Goal: Task Accomplishment & Management: Manage account settings

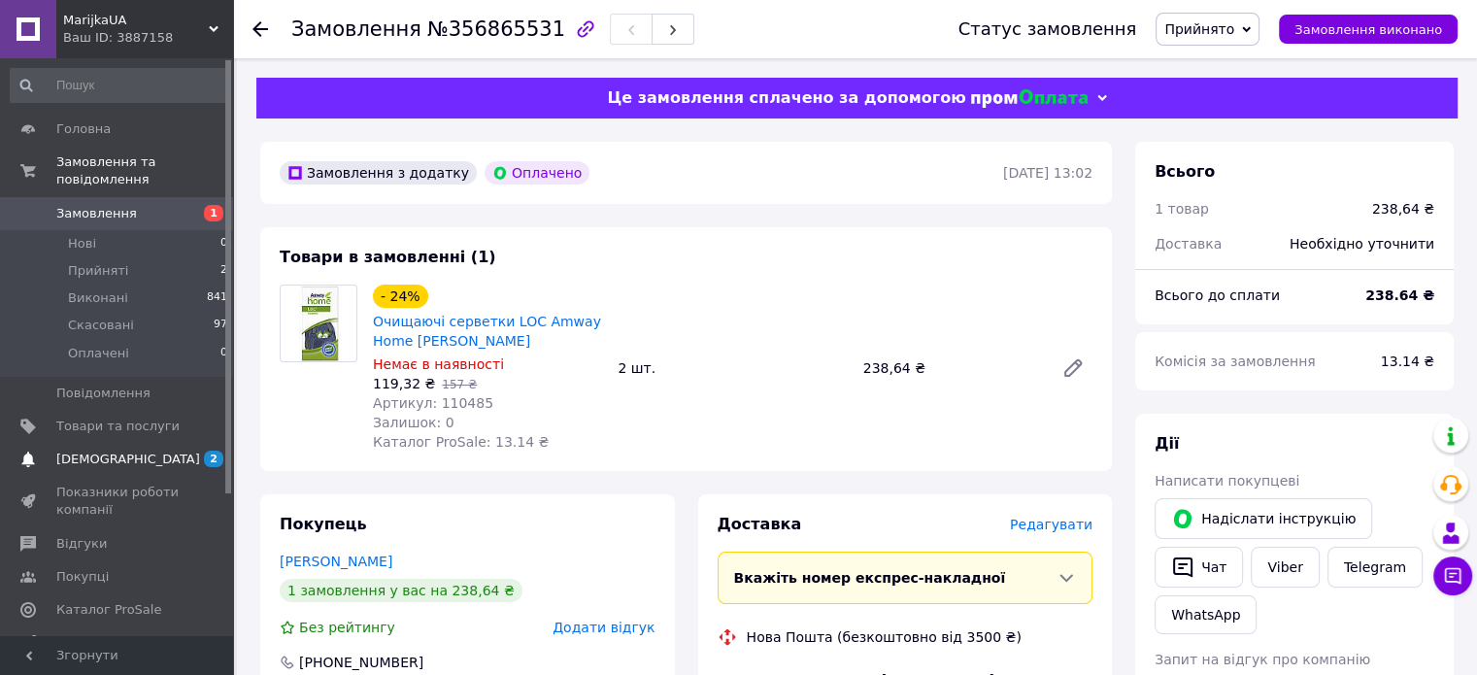
click at [124, 450] on span "[DEMOGRAPHIC_DATA]" at bounding box center [128, 458] width 144 height 17
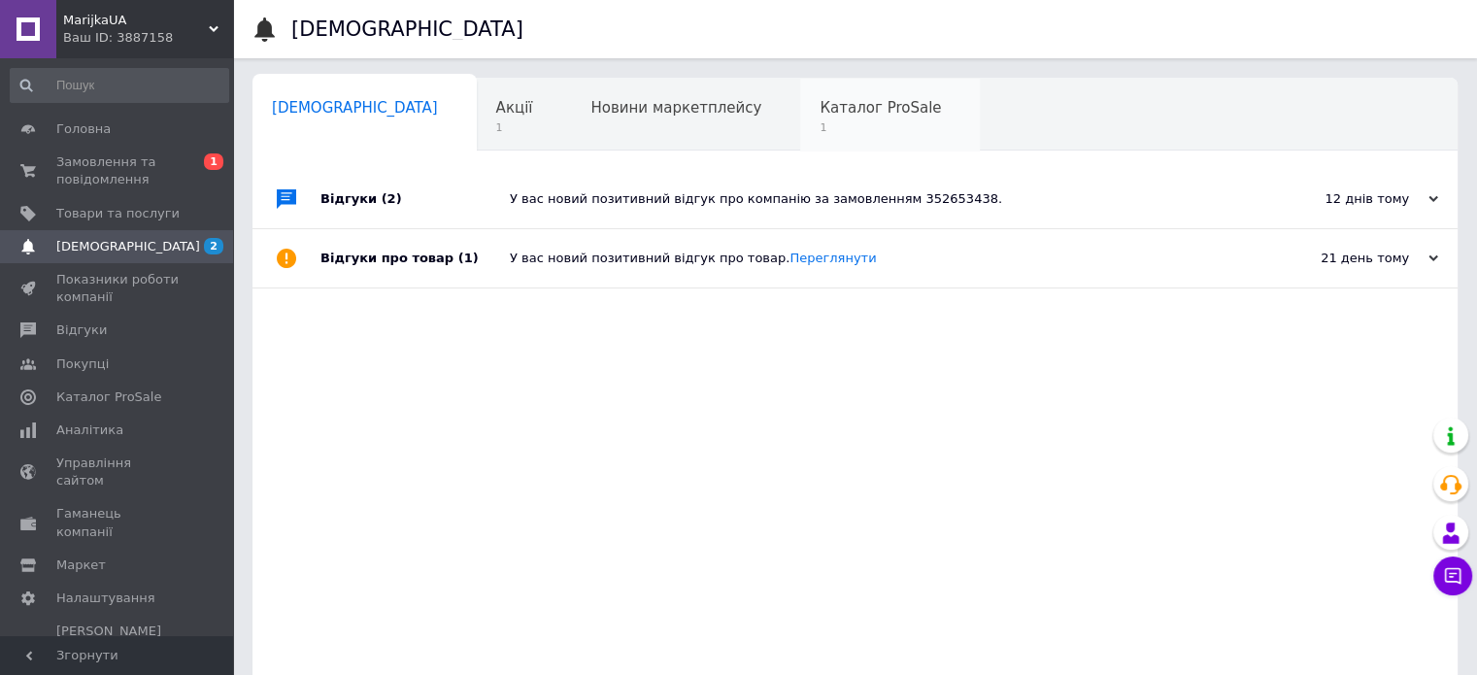
click at [819, 120] on span "1" at bounding box center [879, 127] width 121 height 15
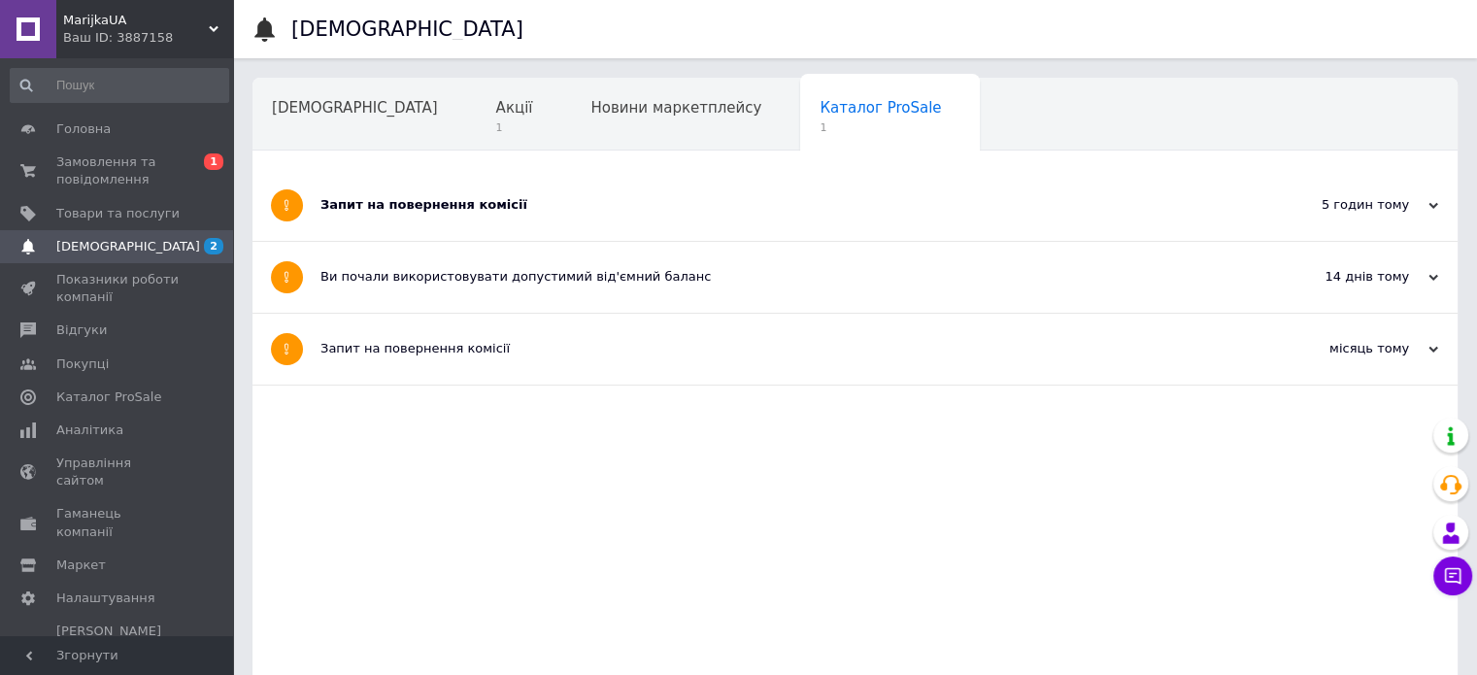
click at [610, 203] on div "Запит на повернення комісії" at bounding box center [781, 204] width 923 height 17
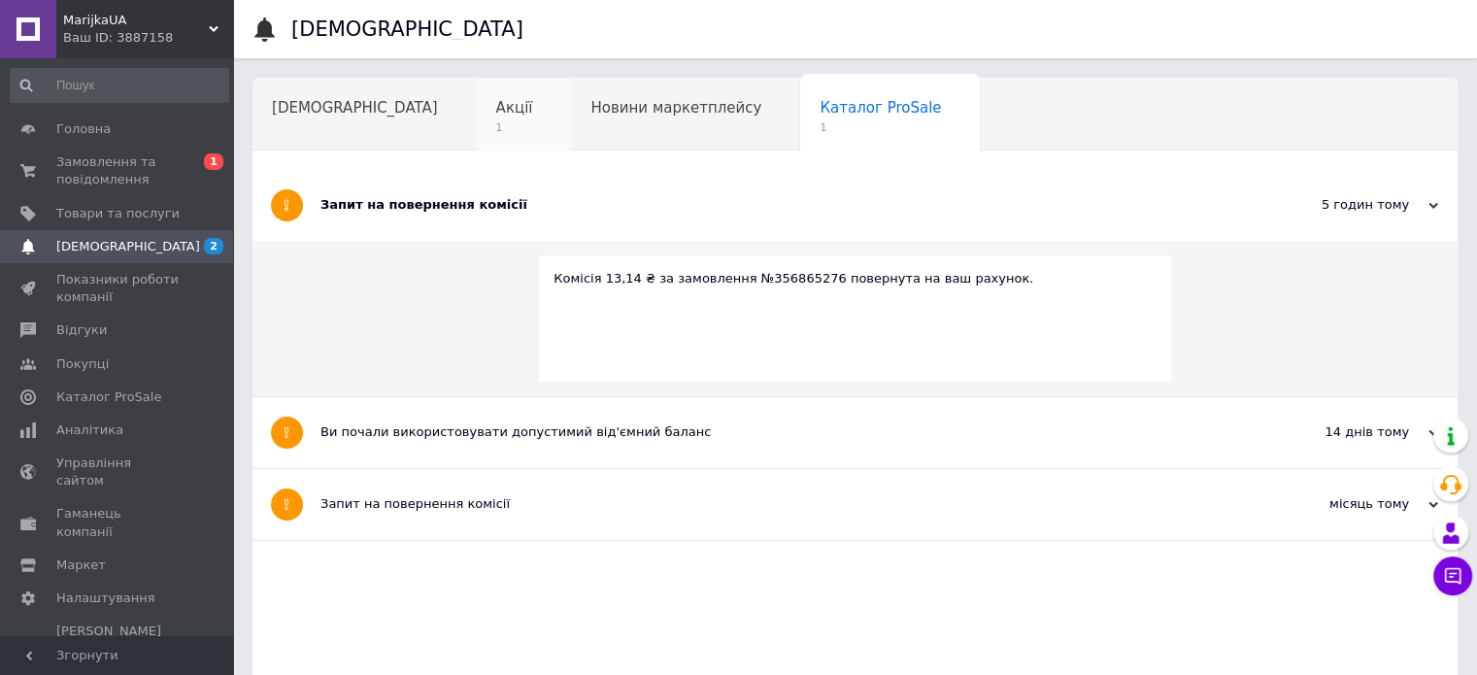
click at [496, 114] on span "Акції" at bounding box center [514, 107] width 37 height 17
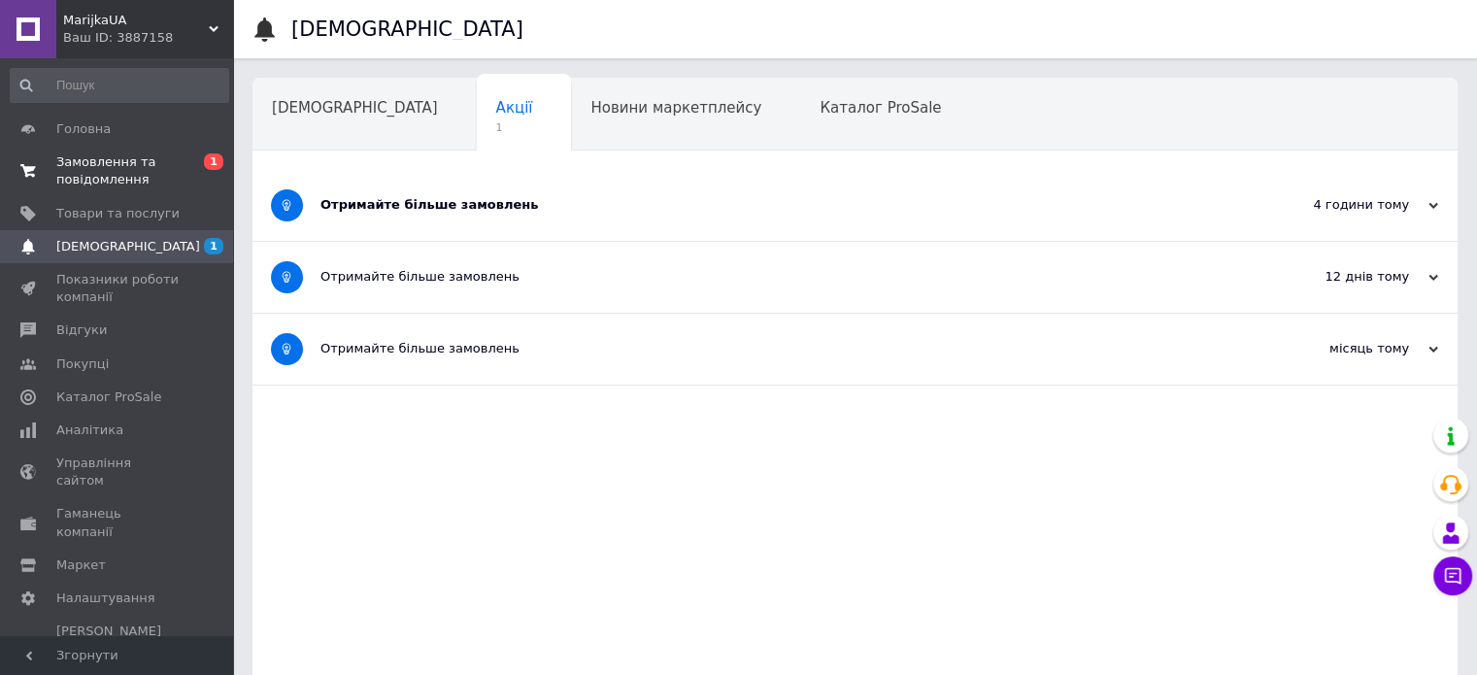
click at [118, 170] on span "Замовлення та повідомлення" at bounding box center [117, 170] width 123 height 35
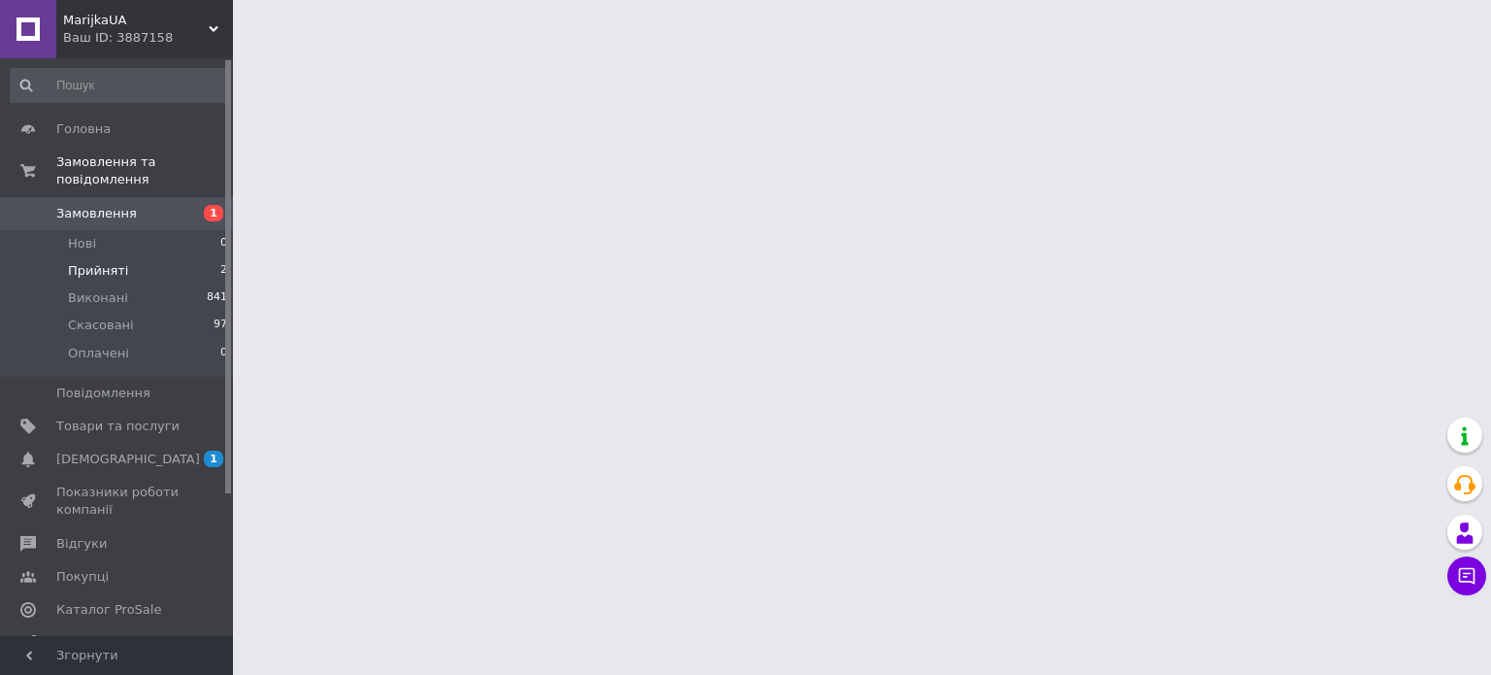
click at [93, 262] on span "Прийняті" at bounding box center [98, 270] width 60 height 17
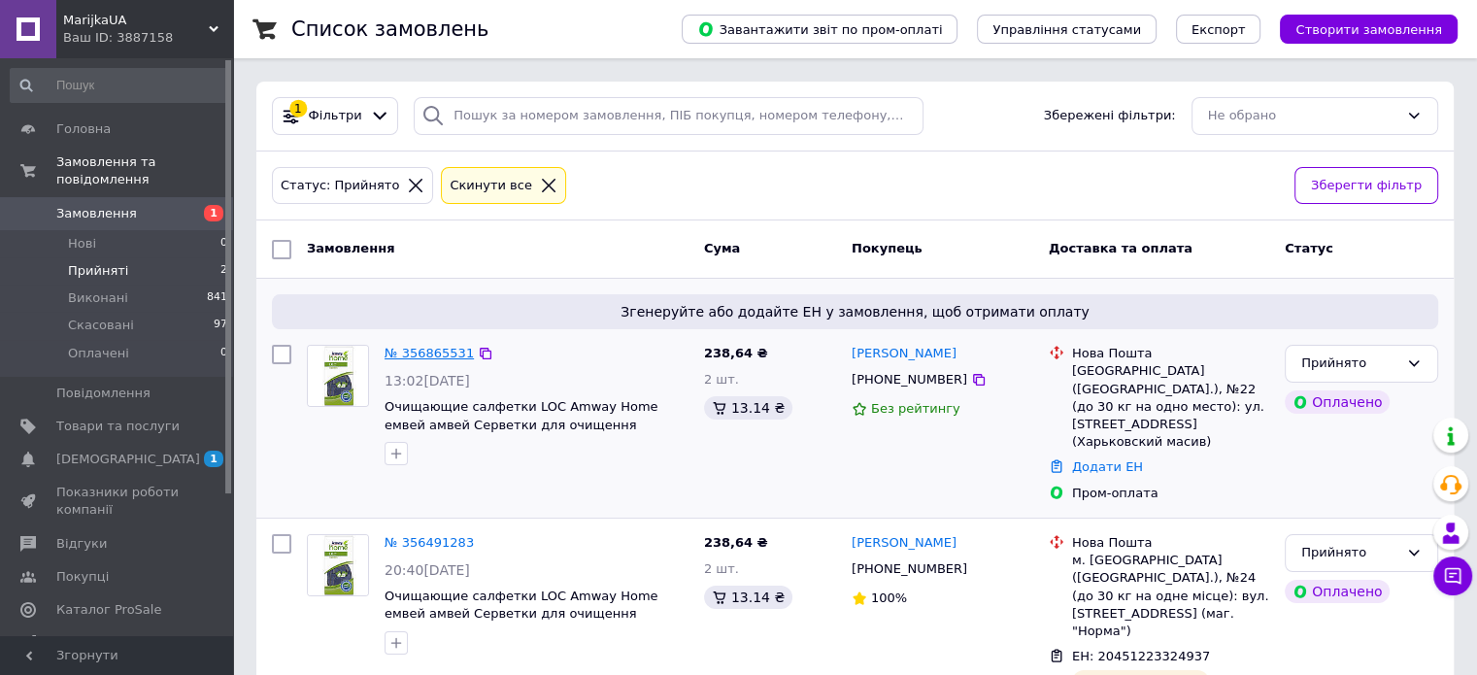
click at [396, 353] on link "№ 356865531" at bounding box center [428, 353] width 89 height 15
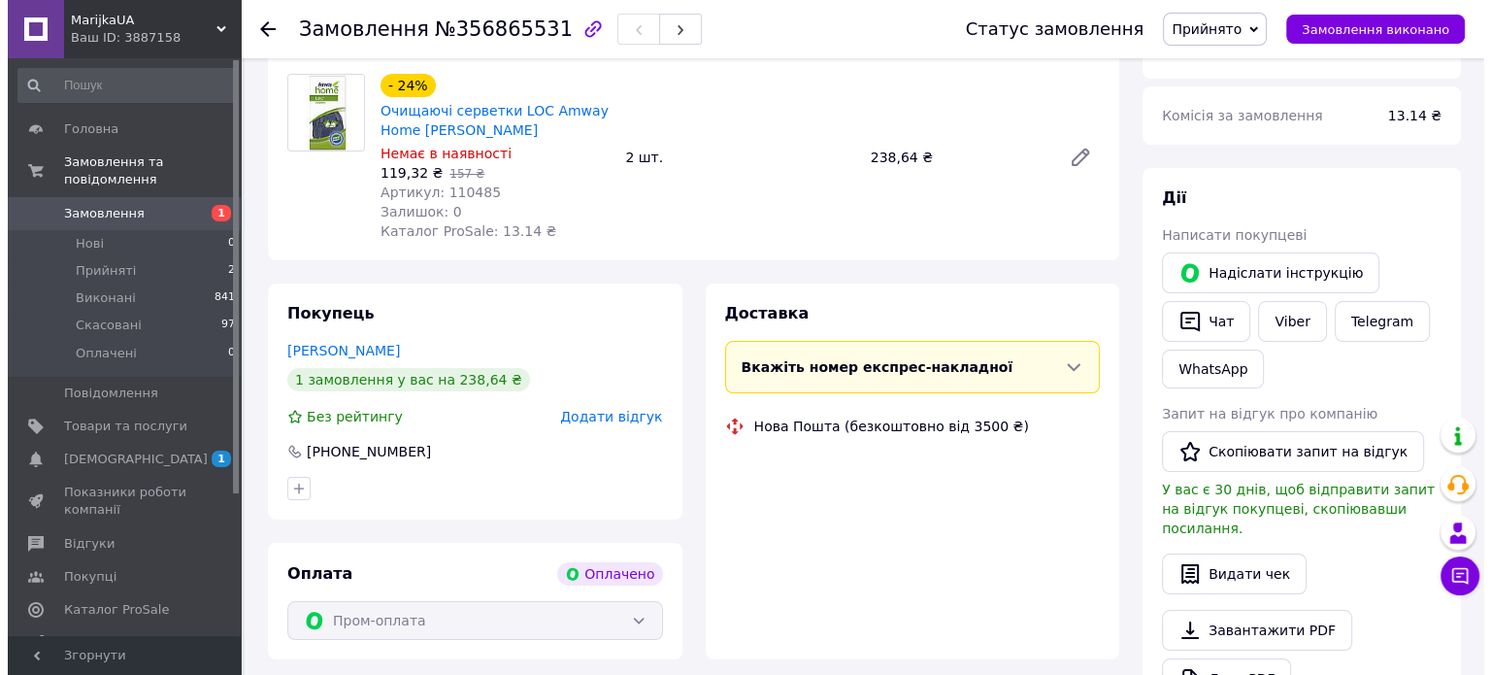
scroll to position [291, 0]
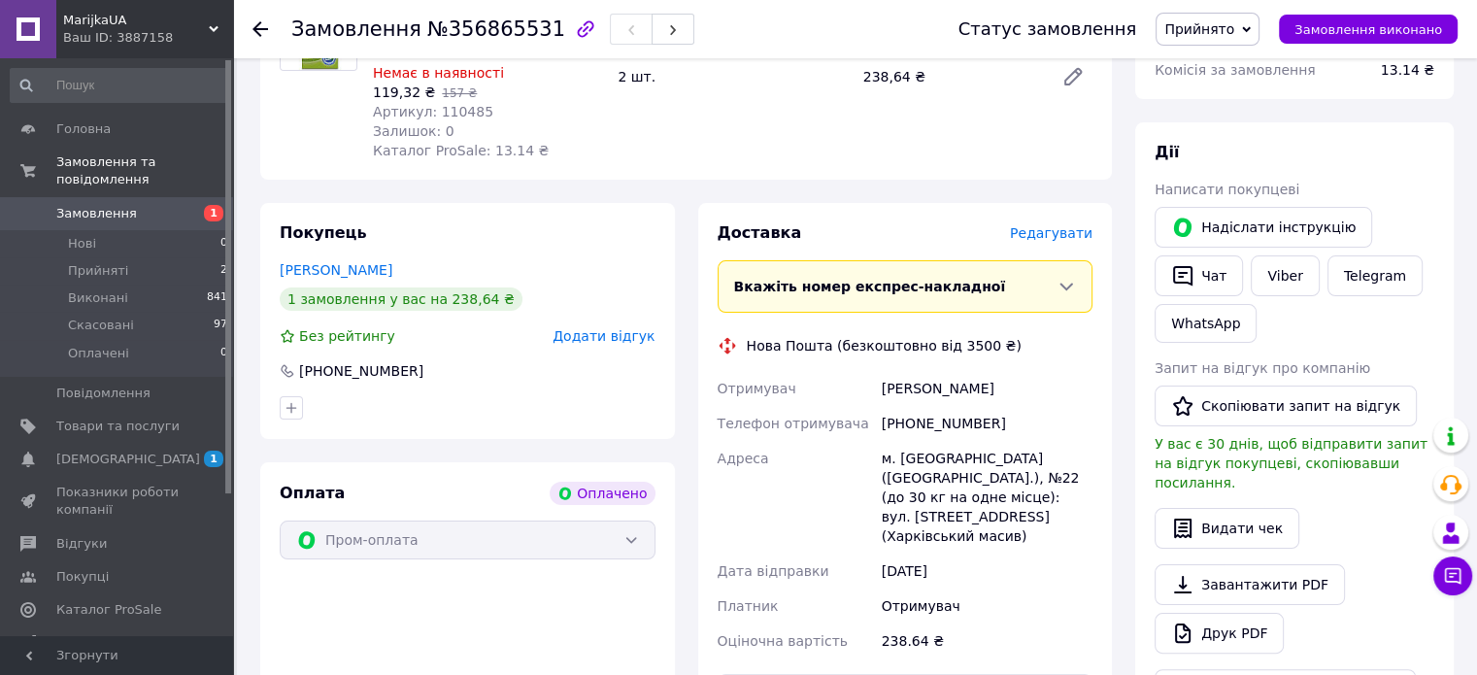
click at [1080, 232] on span "Редагувати" at bounding box center [1051, 233] width 83 height 16
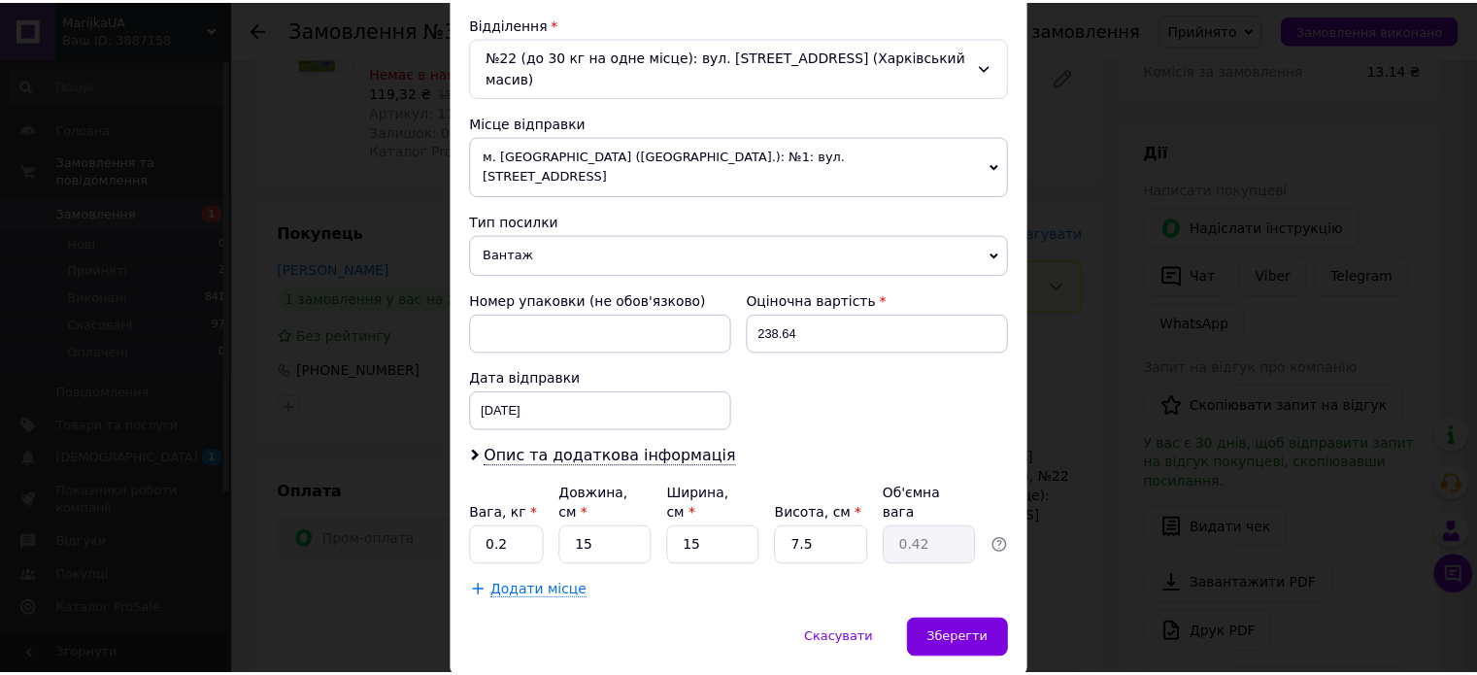
scroll to position [609, 0]
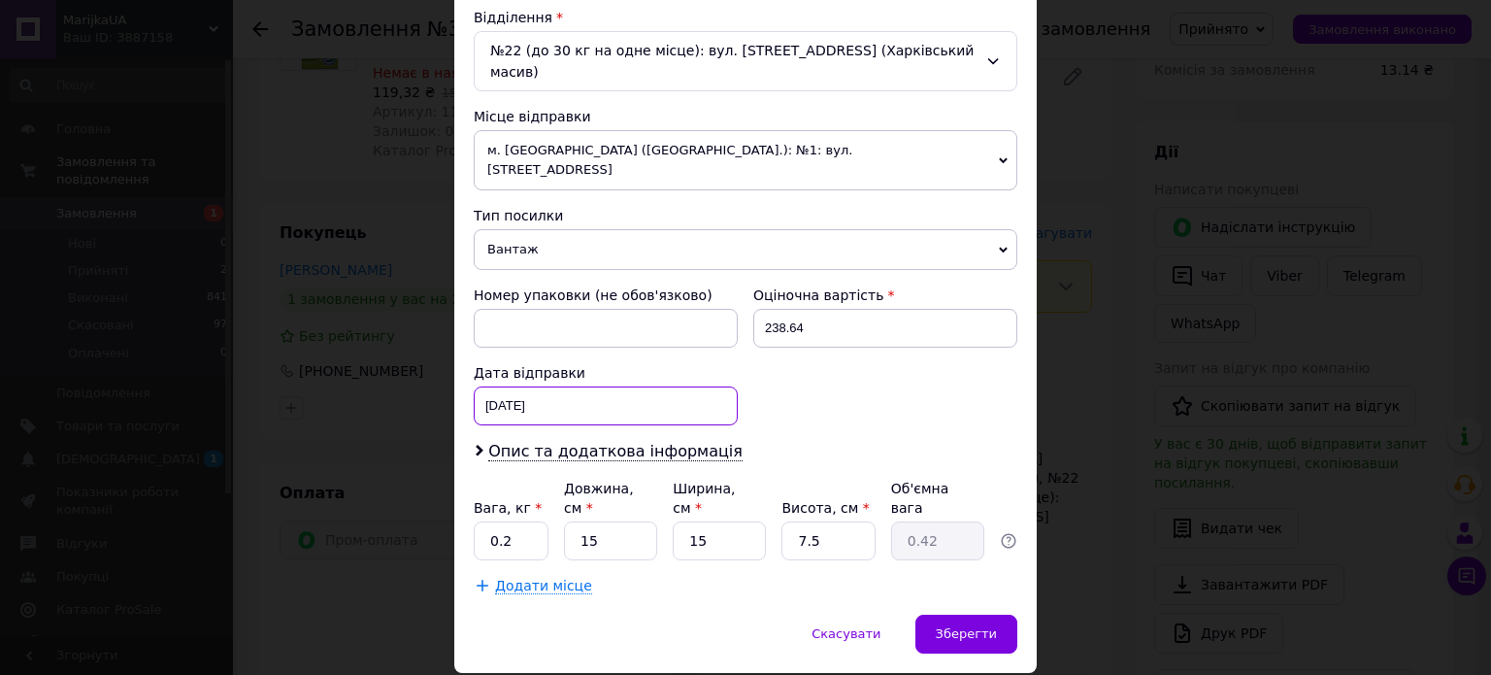
click at [602, 386] on div "[DATE] < 2025 > < Август > Пн Вт Ср Чт Пт Сб Вс 28 29 30 31 1 2 3 4 5 6 7 8 9 1…" at bounding box center [606, 405] width 264 height 39
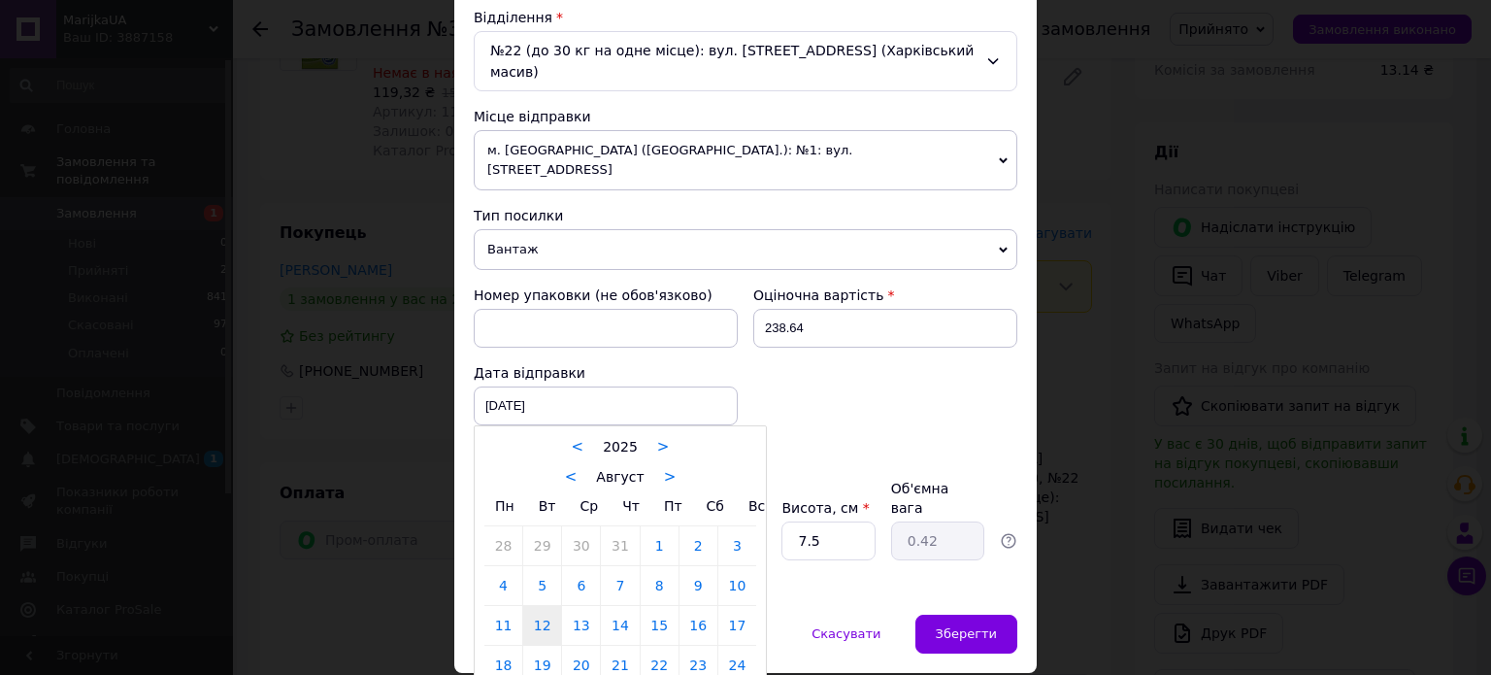
click at [573, 606] on link "13" at bounding box center [581, 625] width 38 height 39
type input "[DATE]"
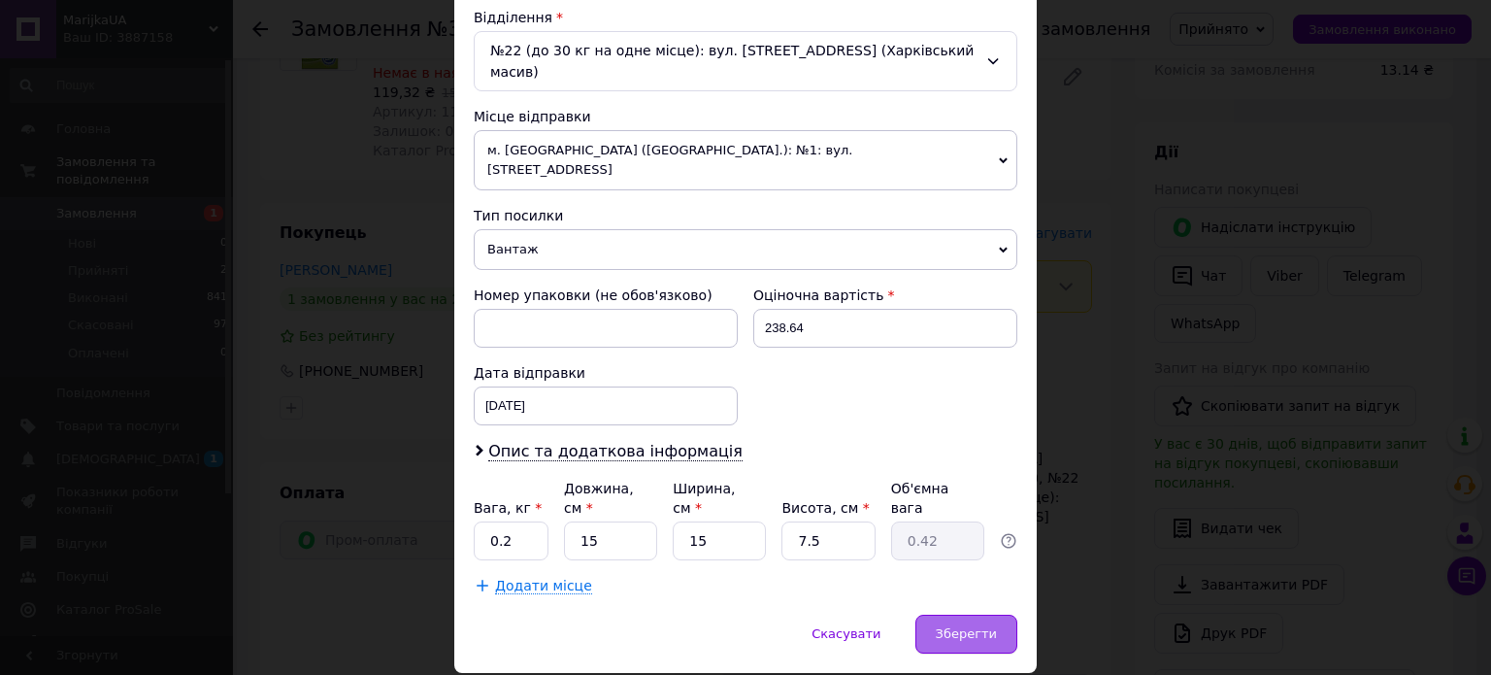
click at [967, 626] on span "Зберегти" at bounding box center [966, 633] width 61 height 15
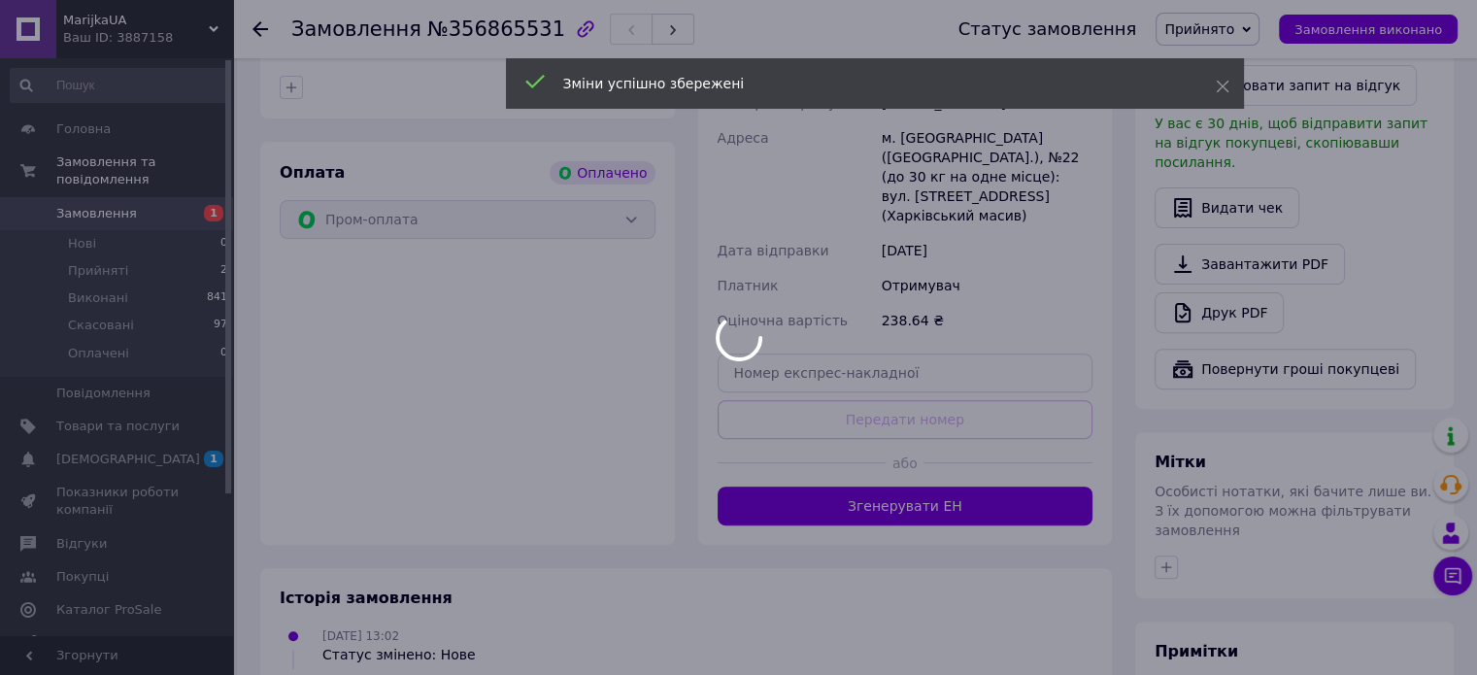
scroll to position [680, 0]
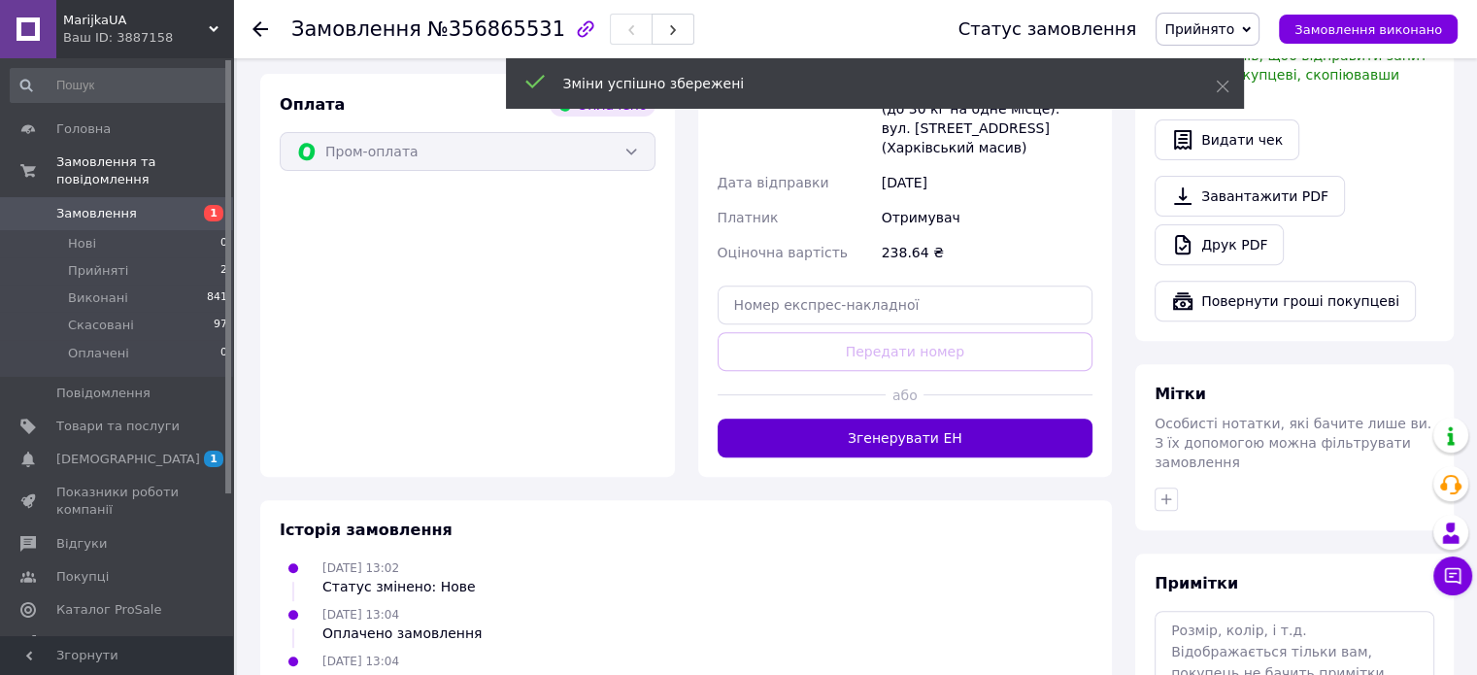
click at [936, 426] on button "Згенерувати ЕН" at bounding box center [905, 437] width 376 height 39
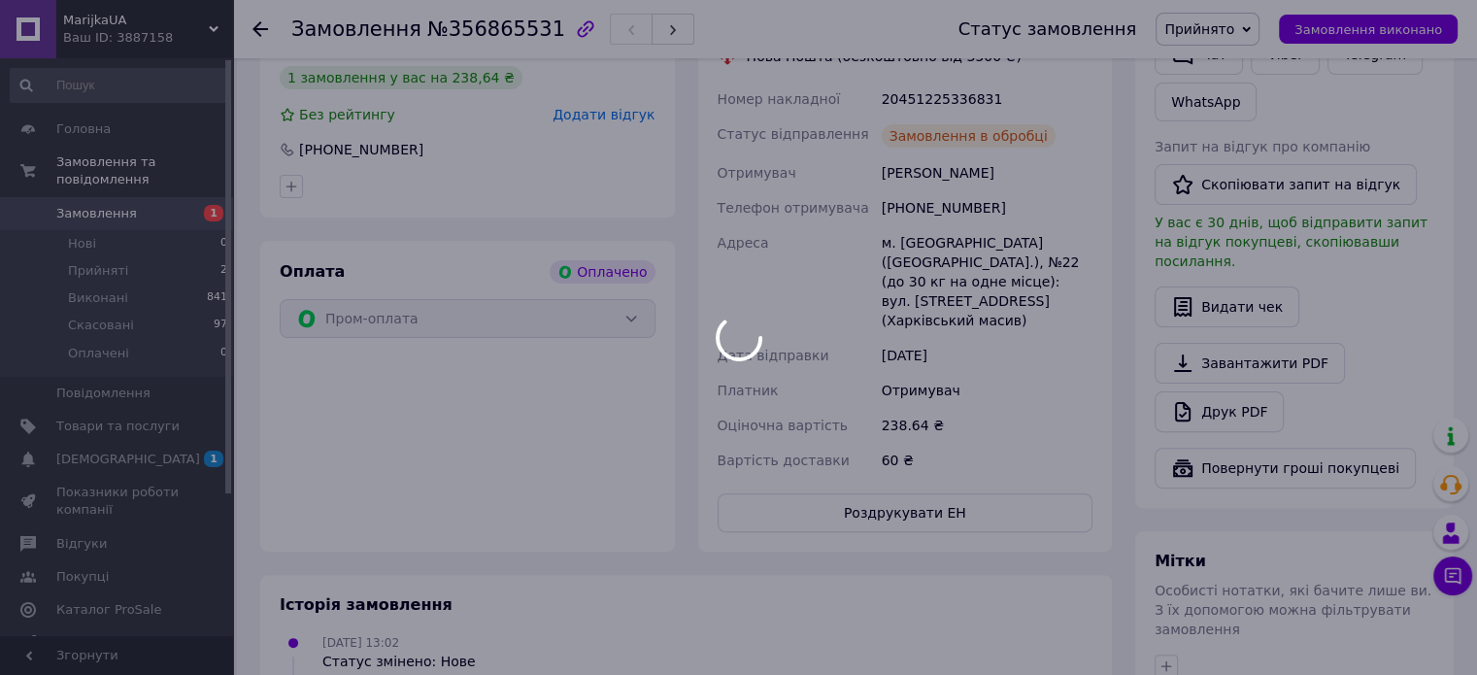
scroll to position [485, 0]
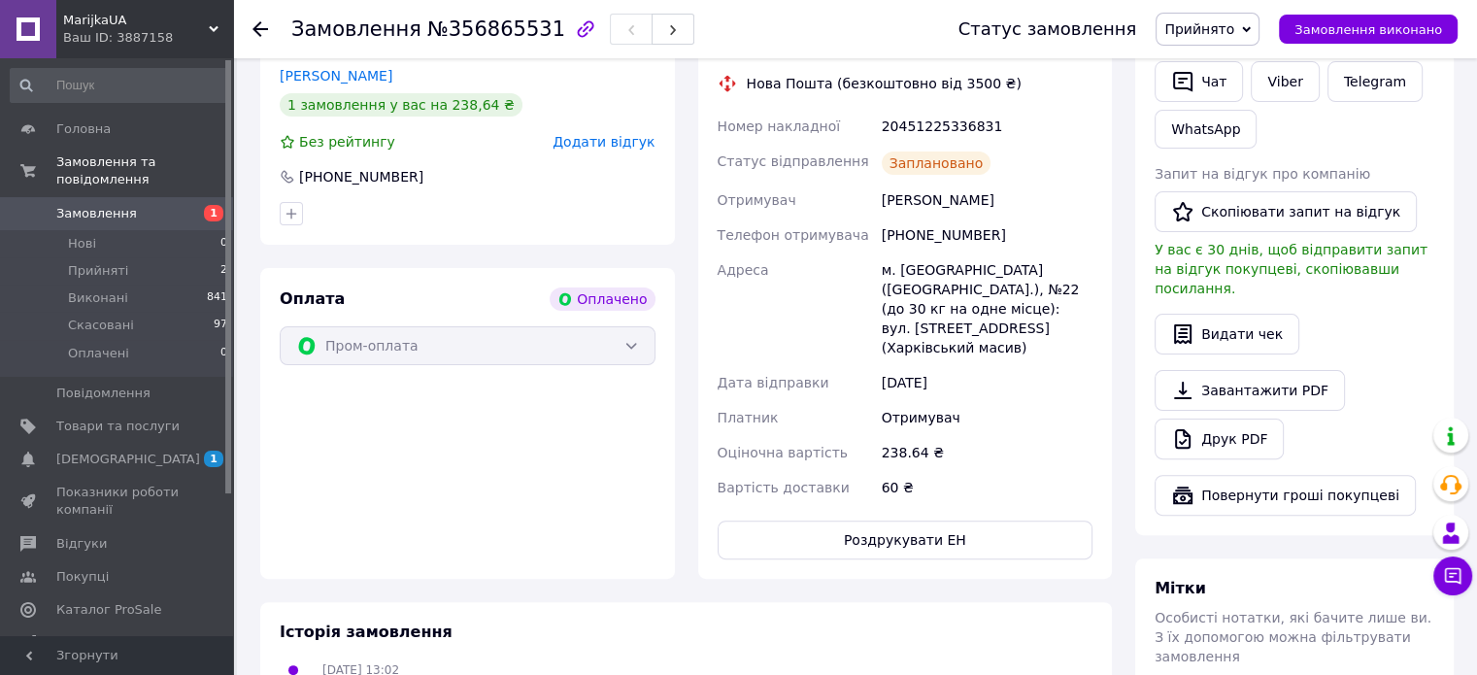
click at [909, 128] on div "20451225336831" at bounding box center [987, 126] width 218 height 35
copy div "20451225336831"
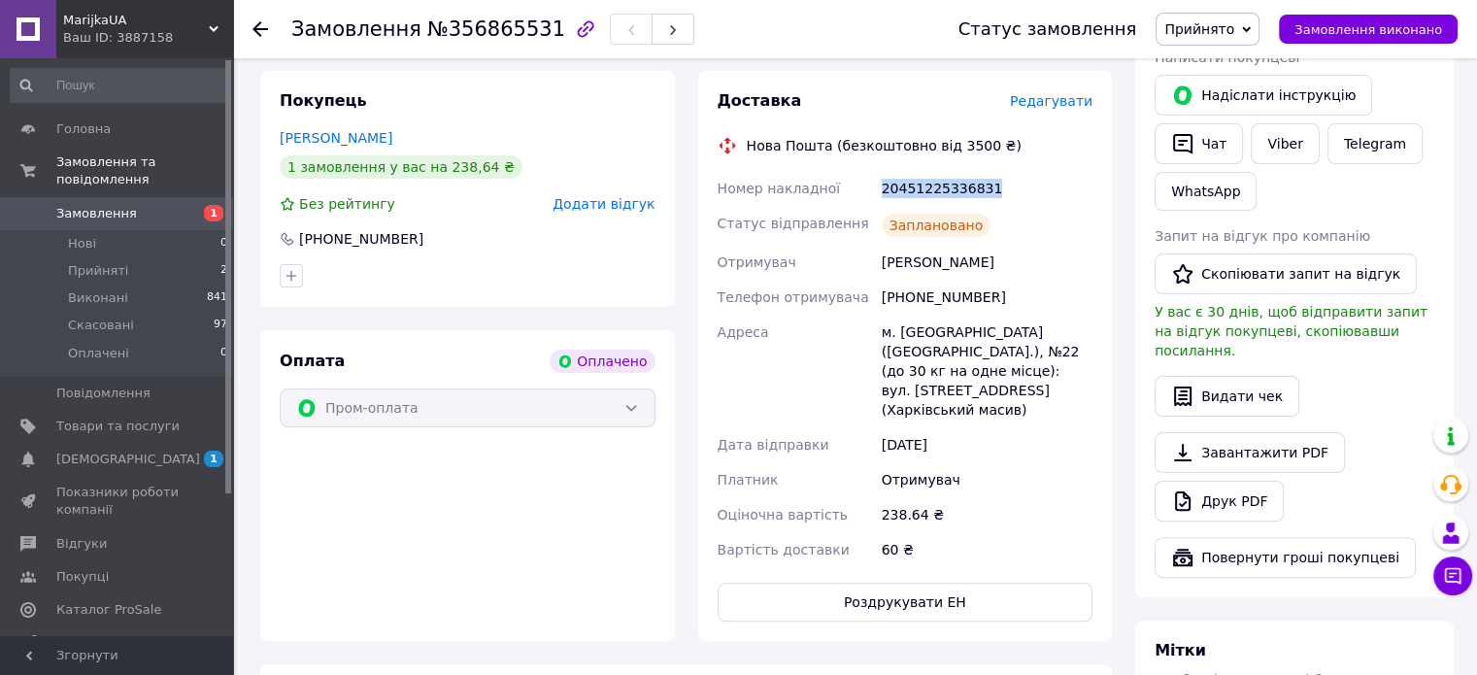
scroll to position [388, 0]
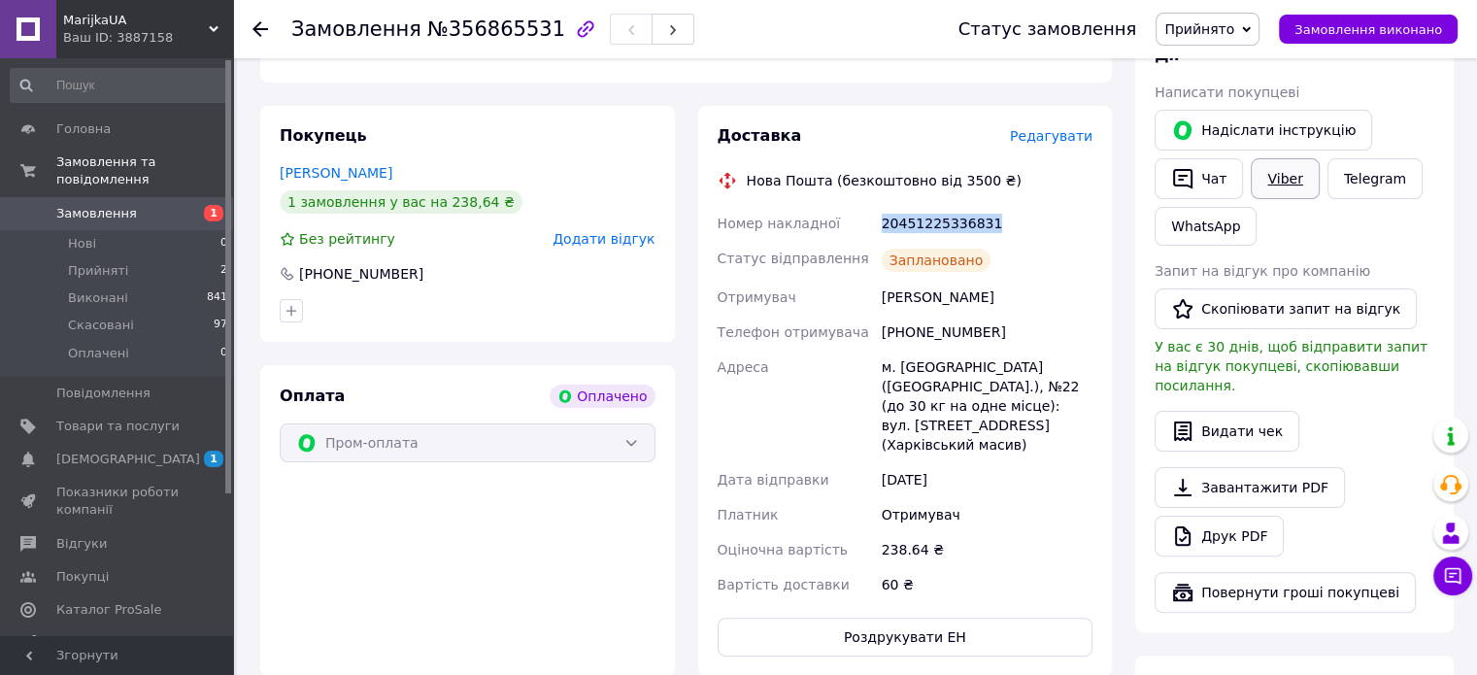
click at [1282, 178] on link "Viber" at bounding box center [1284, 178] width 68 height 41
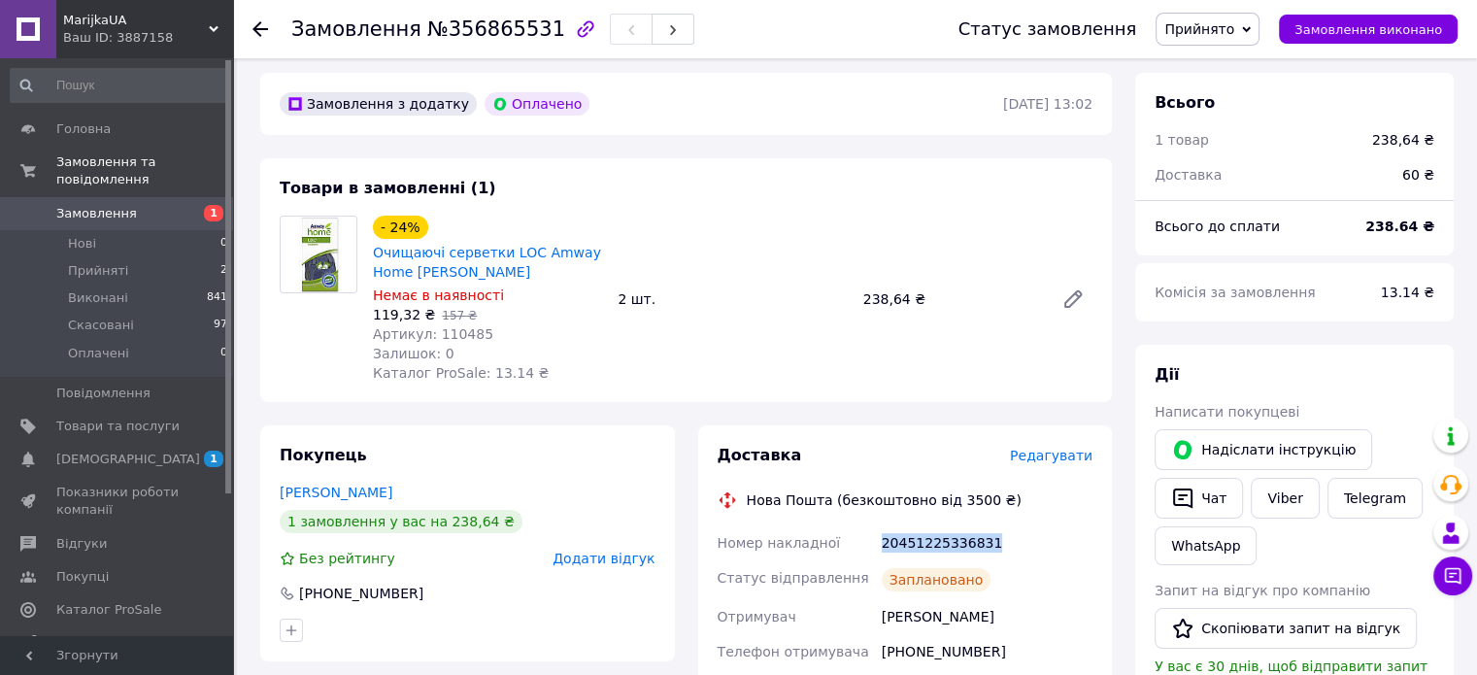
scroll to position [0, 0]
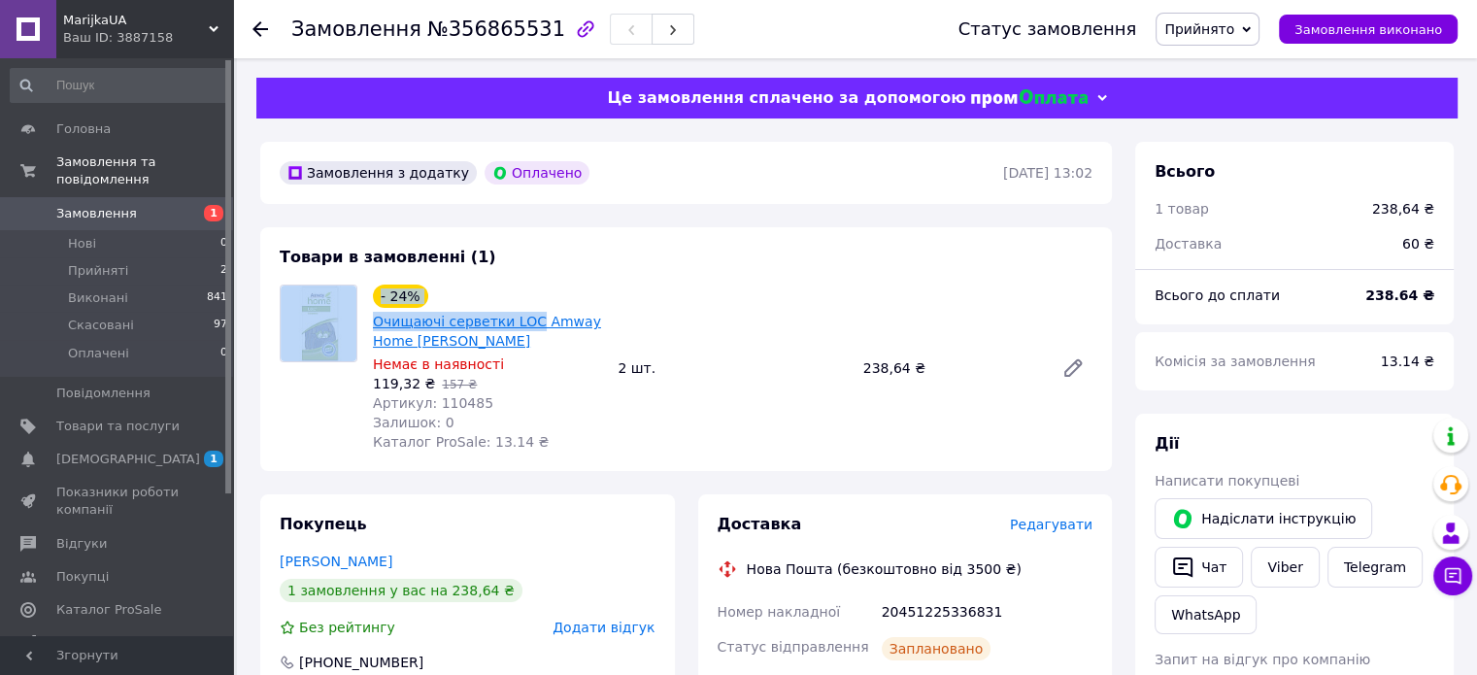
drag, startPoint x: 377, startPoint y: 320, endPoint x: 524, endPoint y: 317, distance: 147.6
click at [524, 317] on div "- 24% Очищаючі серветки LOC Amway Home емвей амвей Немає в наявності 119,32 ₴  …" at bounding box center [686, 367] width 828 height 167
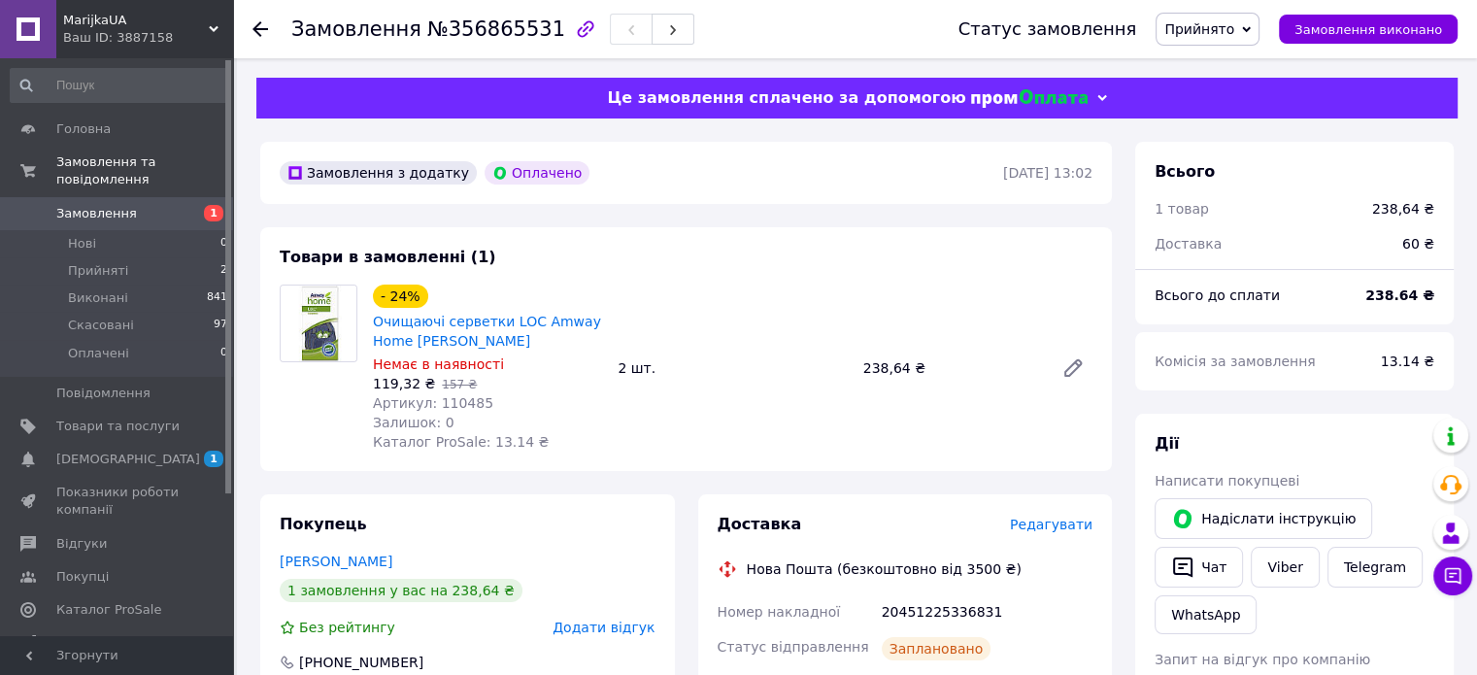
click at [567, 279] on div "Товари в замовленні (1) - 24% Очищаючі серветки LOC Amway Home емвей амвей Нема…" at bounding box center [685, 349] width 851 height 244
drag, startPoint x: 369, startPoint y: 326, endPoint x: 408, endPoint y: 346, distance: 43.4
click at [408, 346] on div "- 24% Очищаючі серветки LOC Amway Home емвей амвей Немає в наявності 119,32 ₴  …" at bounding box center [487, 368] width 245 height 175
copy link "Очищаючі серветки LOC Amway Home"
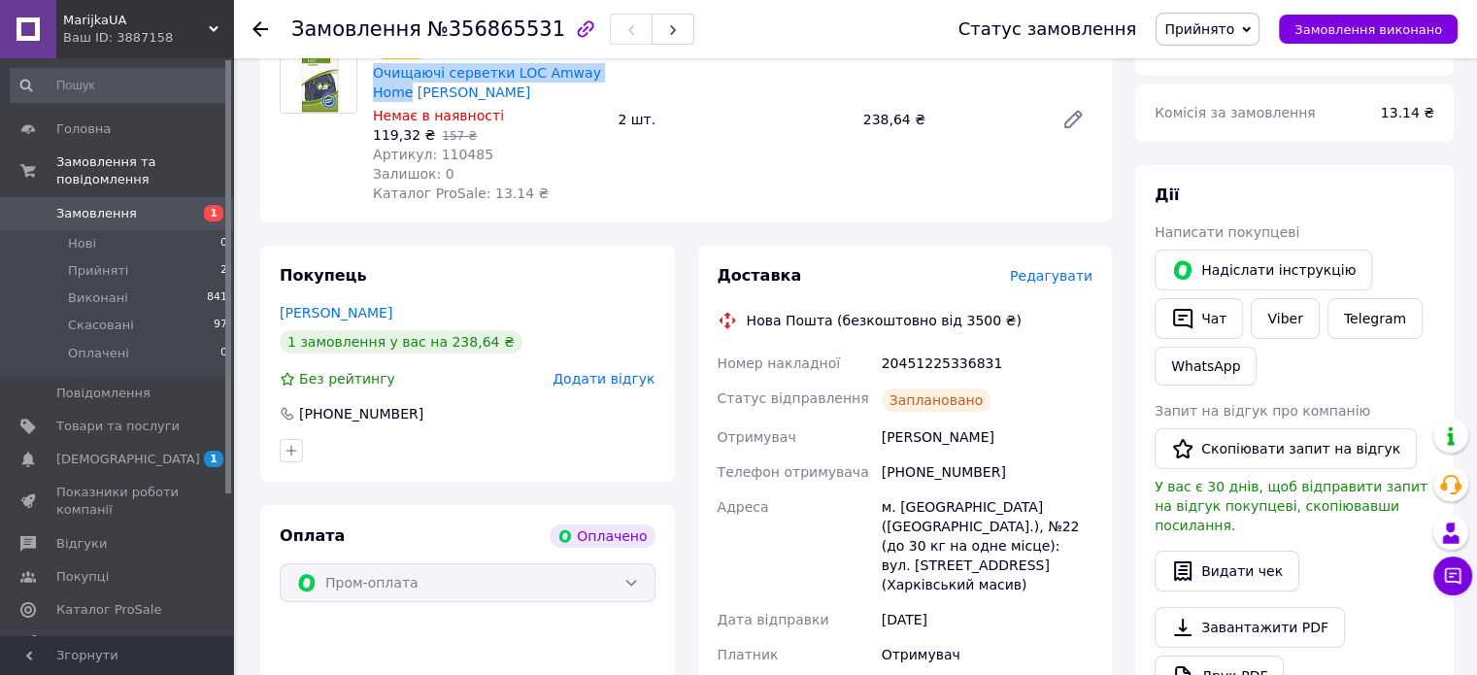
scroll to position [291, 0]
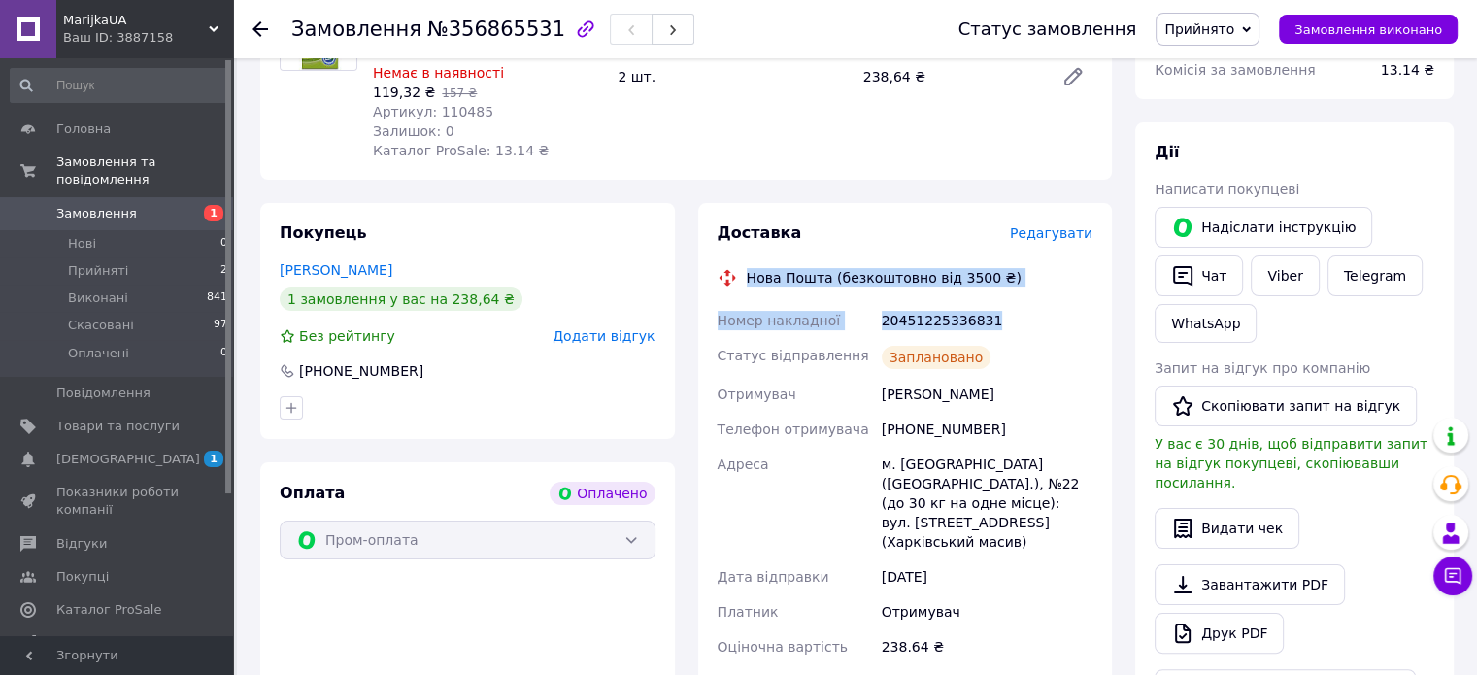
drag, startPoint x: 749, startPoint y: 275, endPoint x: 968, endPoint y: 316, distance: 222.2
click at [979, 315] on div "Доставка Редагувати Нова Пошта (безкоштовно від 3500 ₴) Номер накладної 2045122…" at bounding box center [905, 487] width 376 height 531
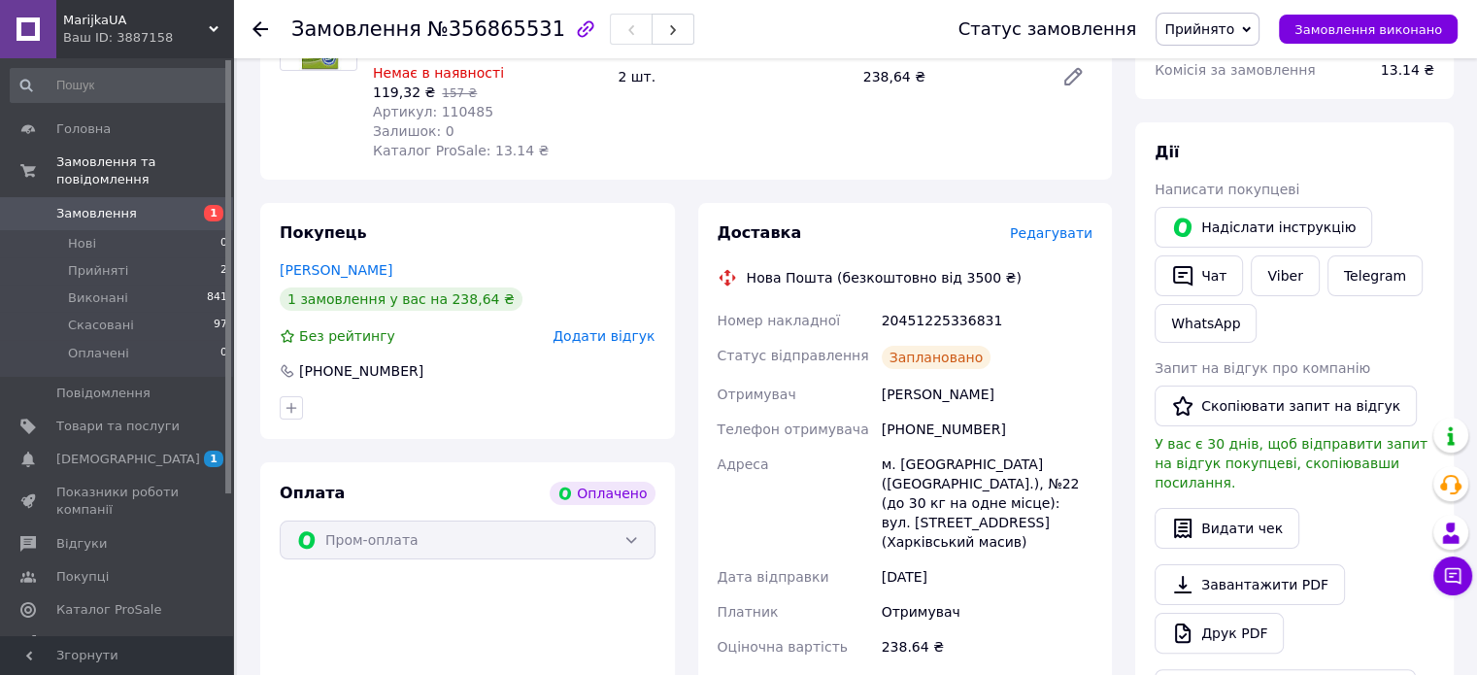
drag, startPoint x: 965, startPoint y: 317, endPoint x: 929, endPoint y: 246, distance: 80.3
click at [941, 245] on div "Доставка" at bounding box center [863, 233] width 292 height 22
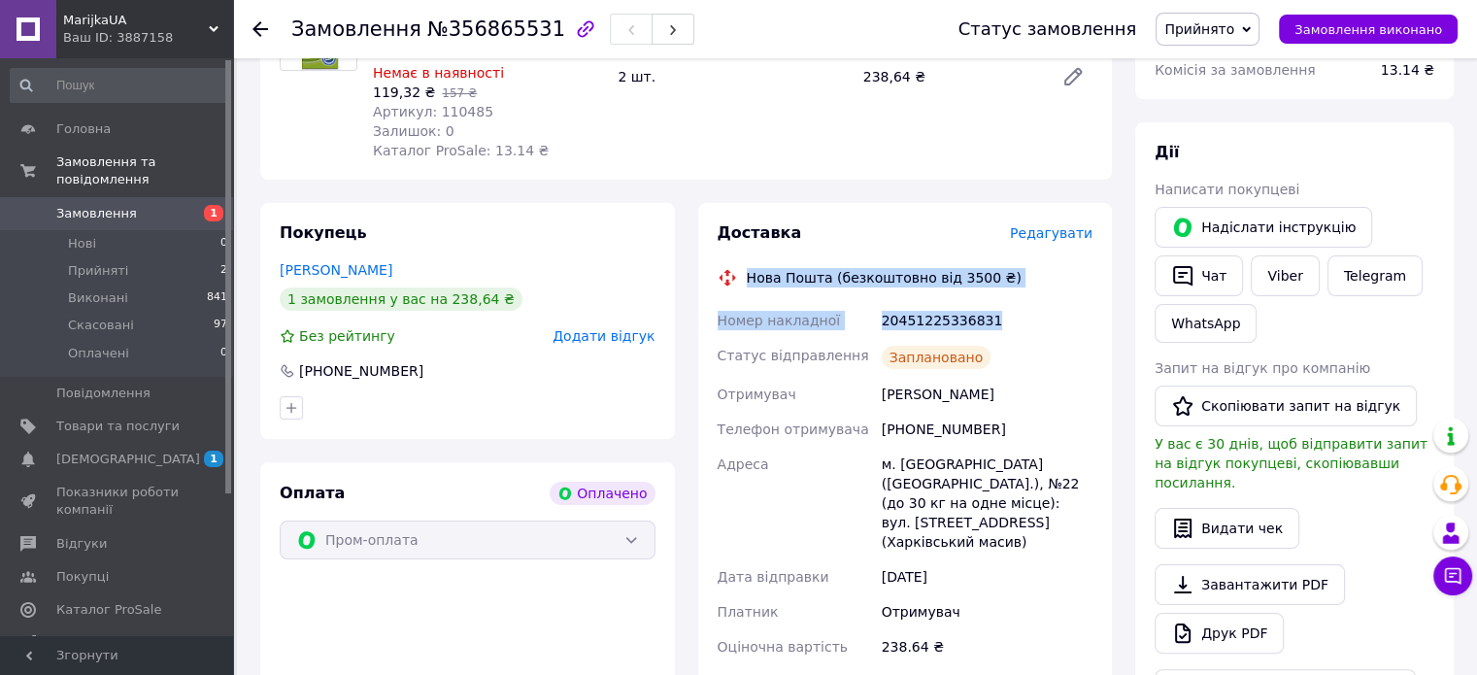
drag, startPoint x: 746, startPoint y: 279, endPoint x: 963, endPoint y: 321, distance: 221.6
click at [991, 320] on div "Доставка Редагувати Нова Пошта (безкоштовно від 3500 ₴) Номер накладної 2045122…" at bounding box center [905, 487] width 376 height 531
copy div "Нова Пошта (безкоштовно від 3500 ₴) Номер накладної 20451225336831"
